Goal: Navigation & Orientation: Find specific page/section

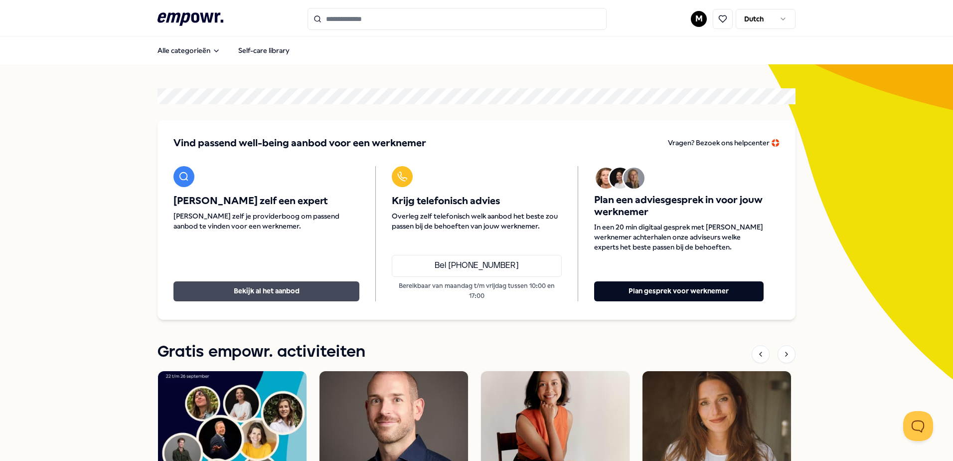
click at [240, 287] on button "Bekijk al het aanbod" at bounding box center [266, 291] width 186 height 20
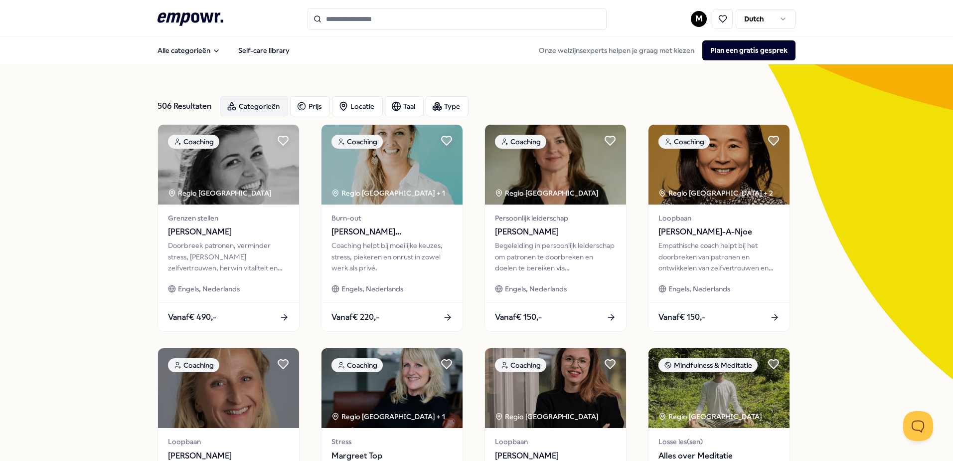
click at [242, 108] on div "Categorieën" at bounding box center [254, 106] width 68 height 20
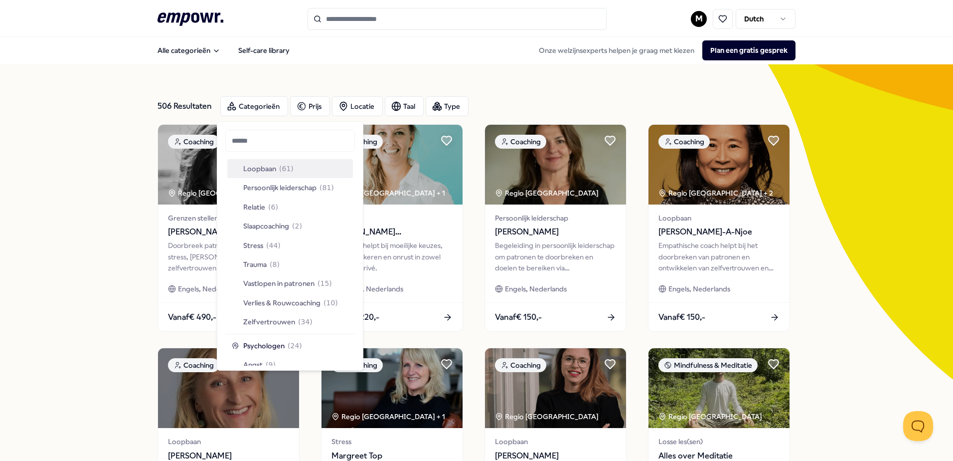
scroll to position [249, 0]
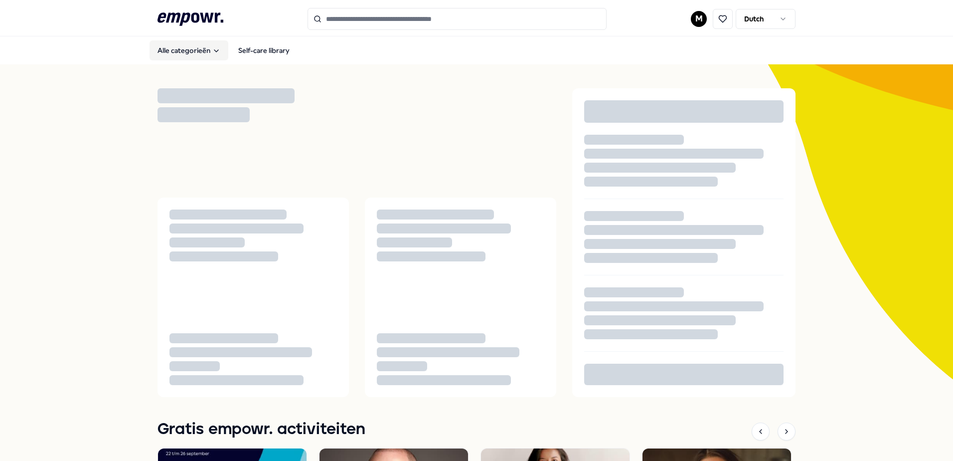
drag, startPoint x: 0, startPoint y: 0, endPoint x: 190, endPoint y: 54, distance: 197.9
click at [190, 54] on button "Alle categorieën" at bounding box center [189, 50] width 79 height 20
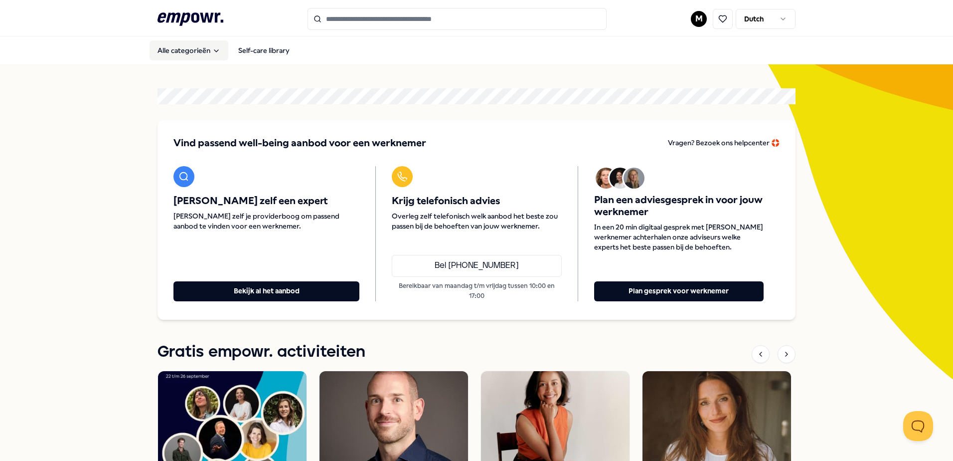
click at [200, 51] on button "Alle categorieën" at bounding box center [189, 50] width 79 height 20
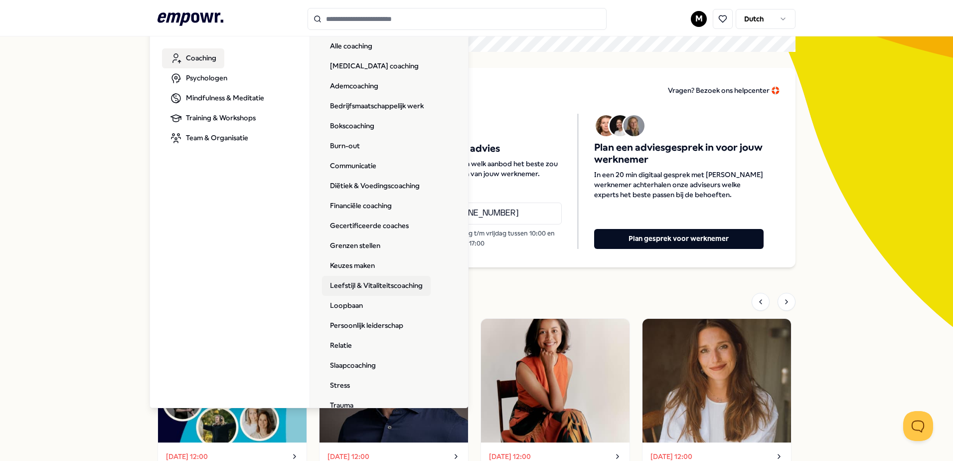
scroll to position [50, 0]
